Goal: Register for event/course

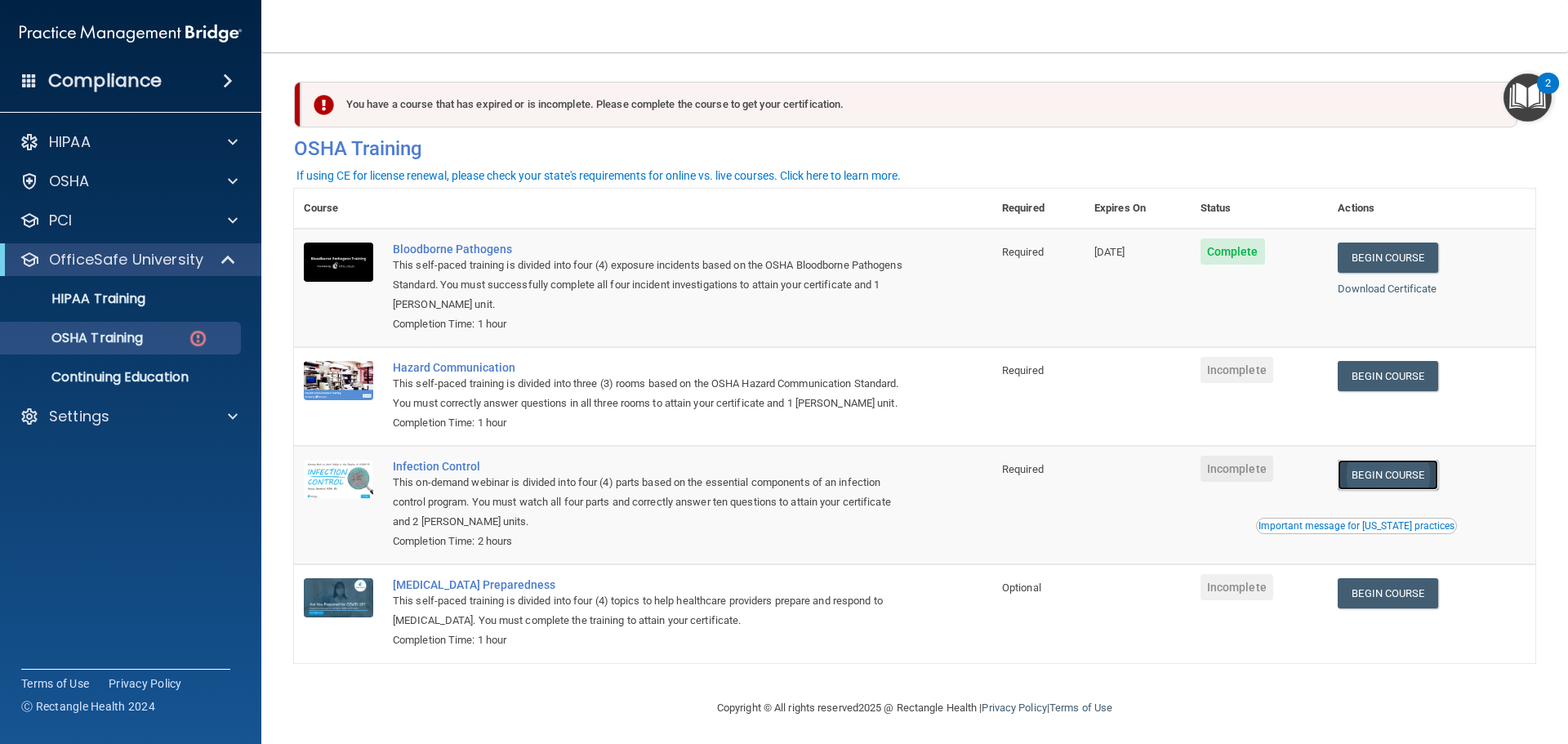
click at [1395, 490] on link "Begin Course" at bounding box center [1387, 474] width 99 height 30
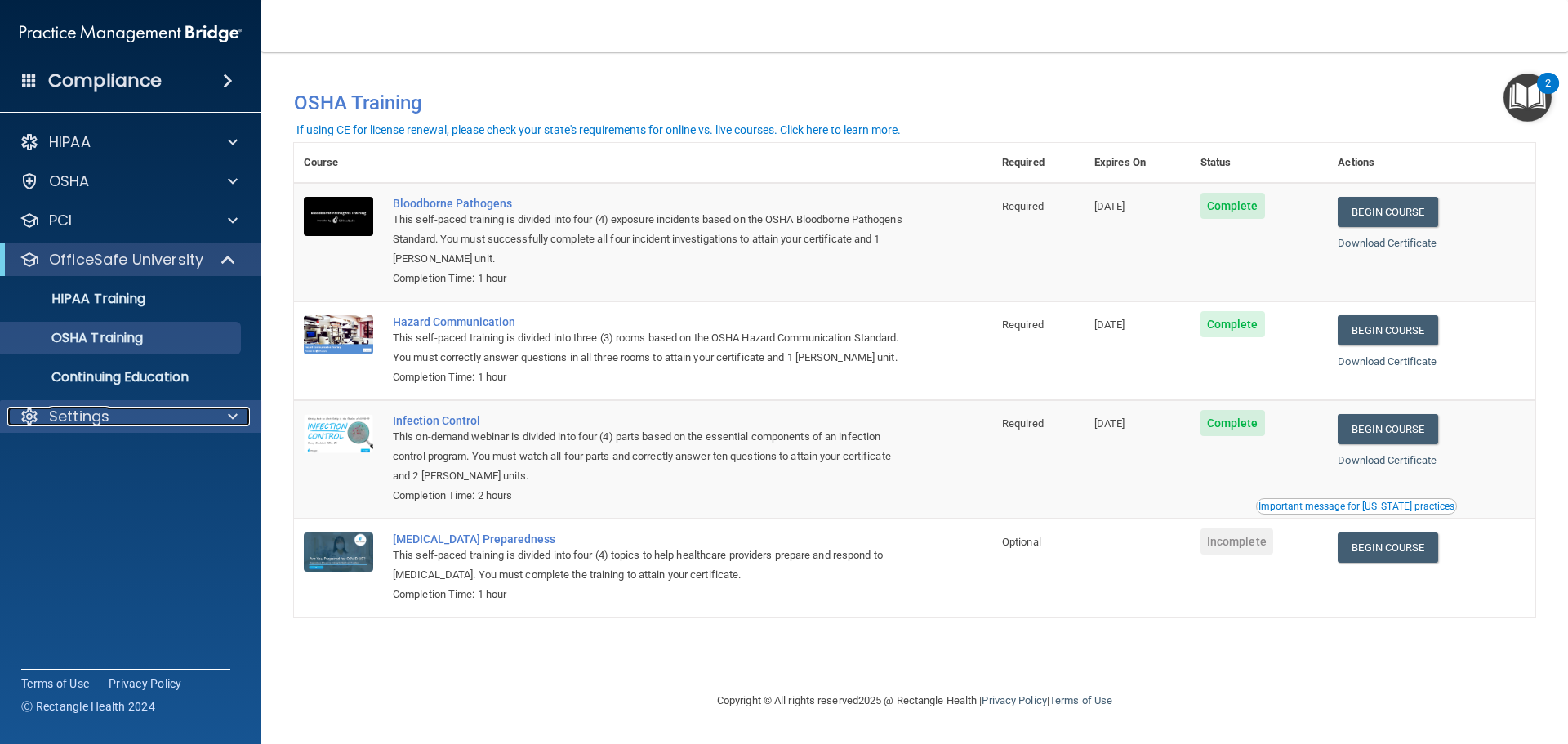
click at [92, 414] on p "Settings" at bounding box center [79, 417] width 61 height 20
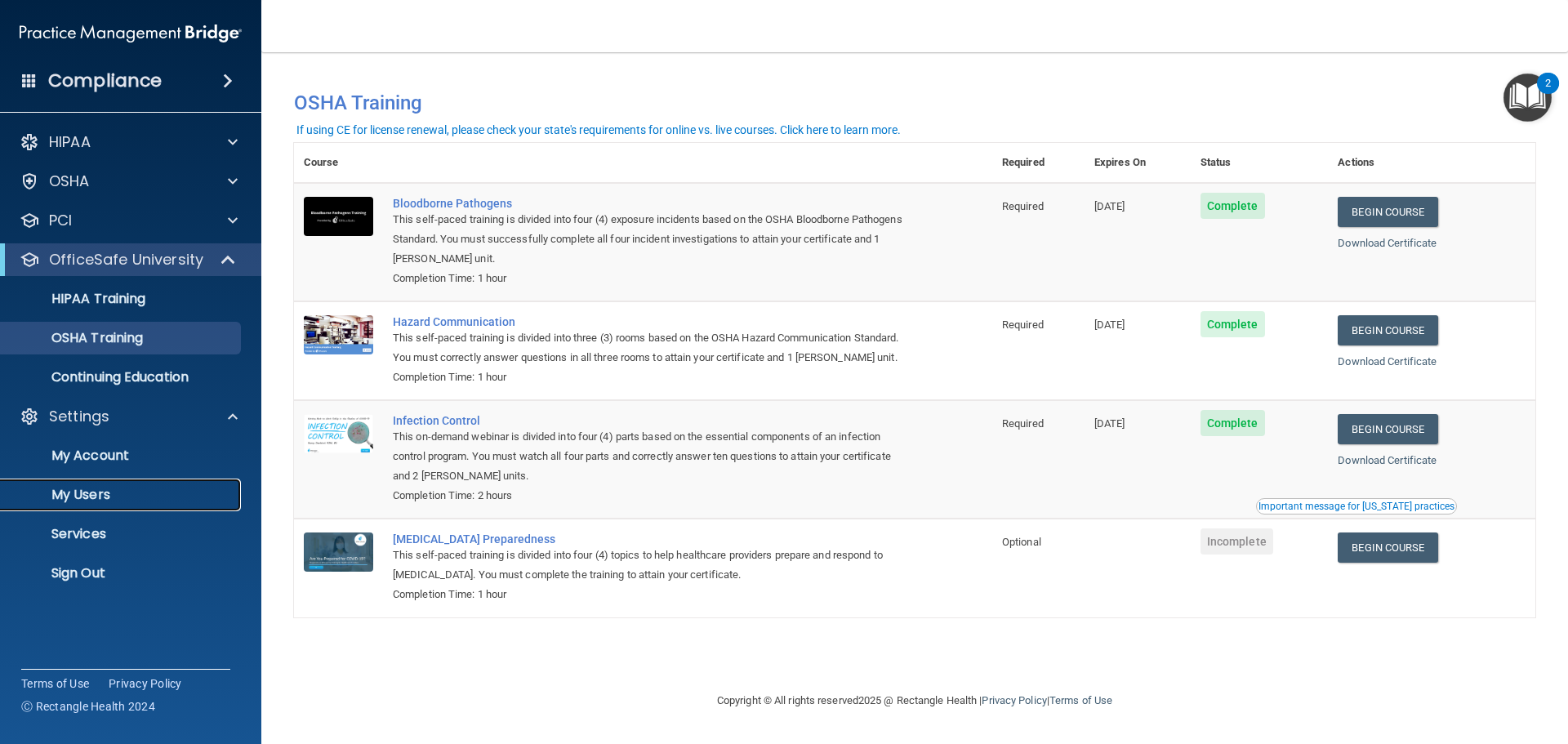
click at [92, 488] on p "My Users" at bounding box center [122, 494] width 223 height 16
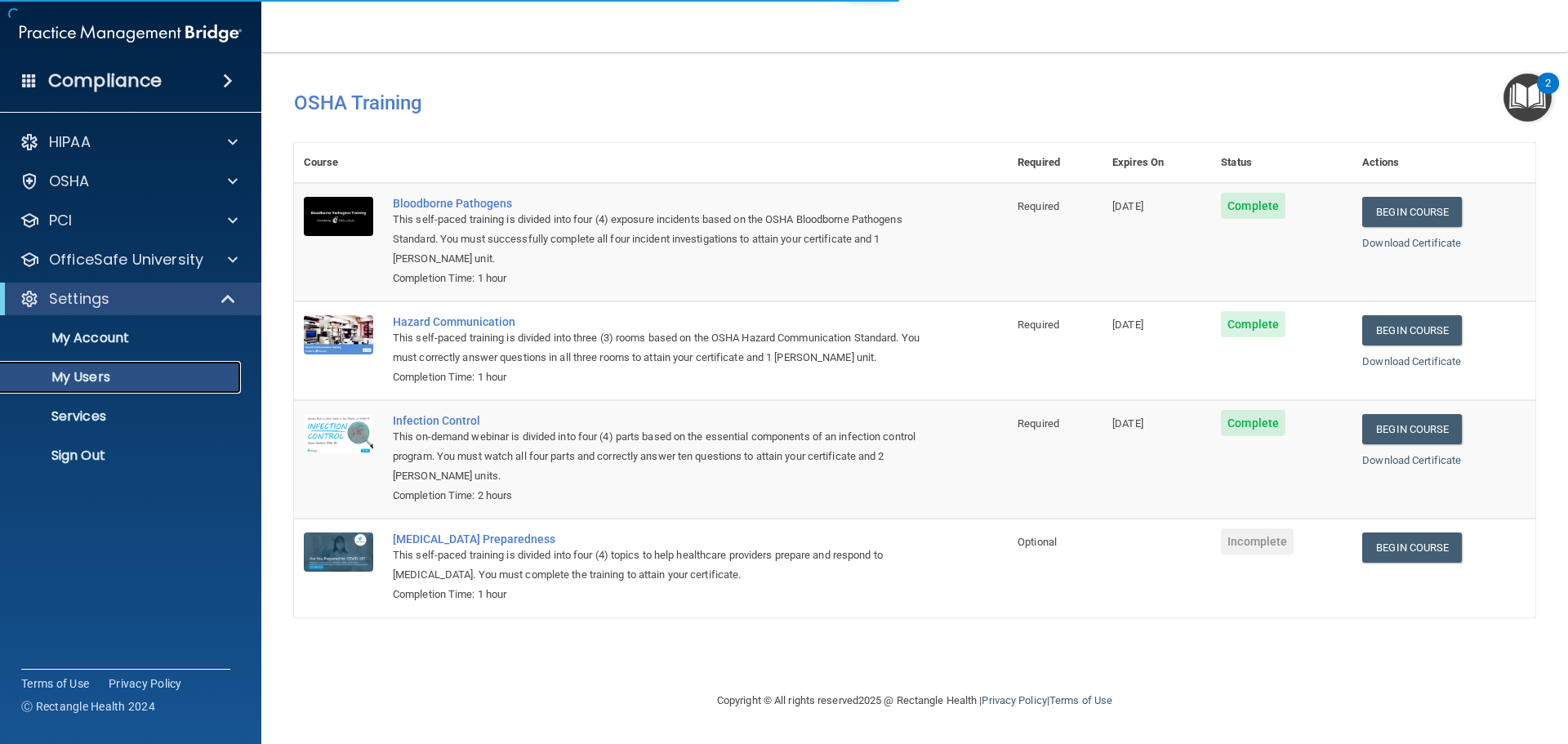
select select "20"
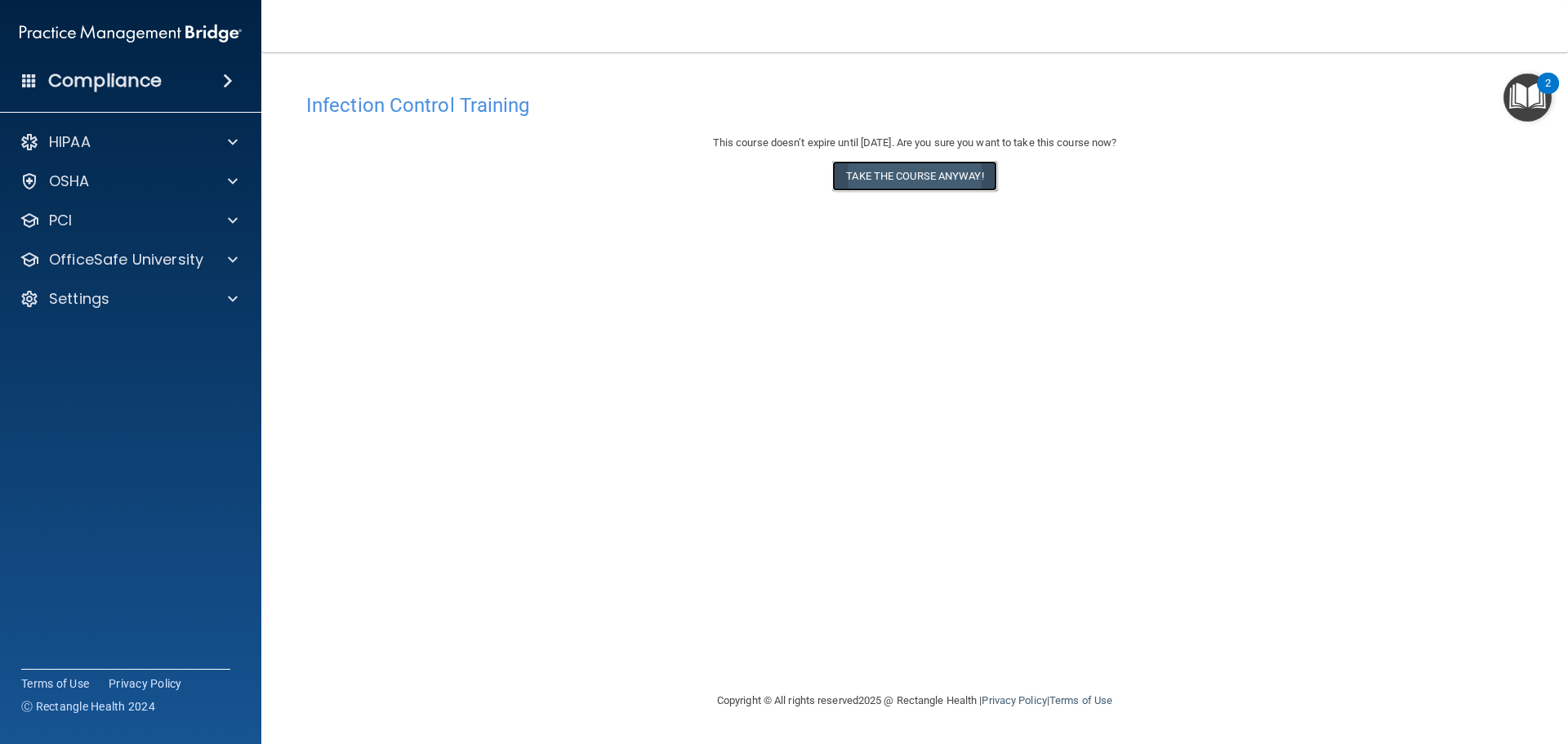
click at [975, 178] on button "Take the course anyway!" at bounding box center [914, 176] width 164 height 30
